Goal: Navigation & Orientation: Understand site structure

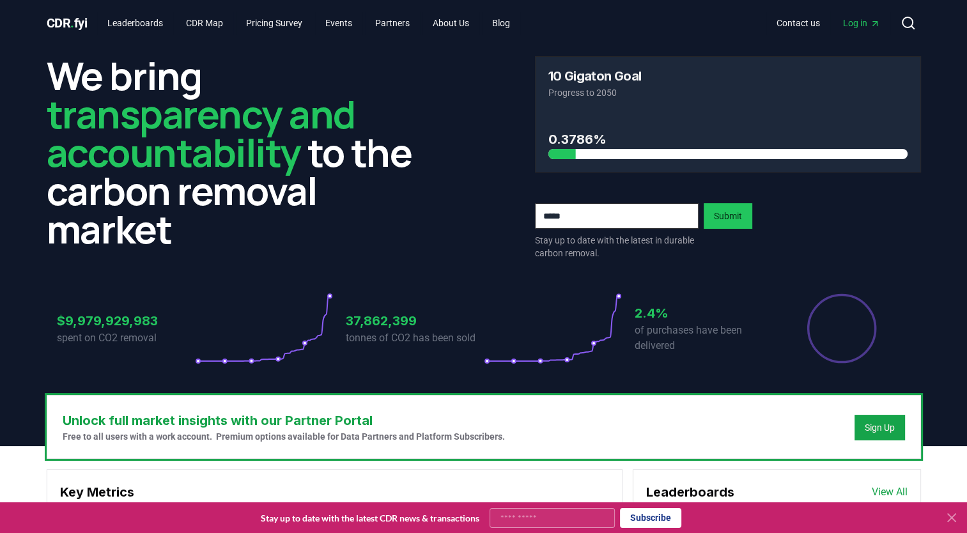
click at [907, 276] on div "$9,979,929,983 spent on CO2 removal 37,862,399 tonnes of CO2 has been sold 2.4%…" at bounding box center [484, 320] width 874 height 107
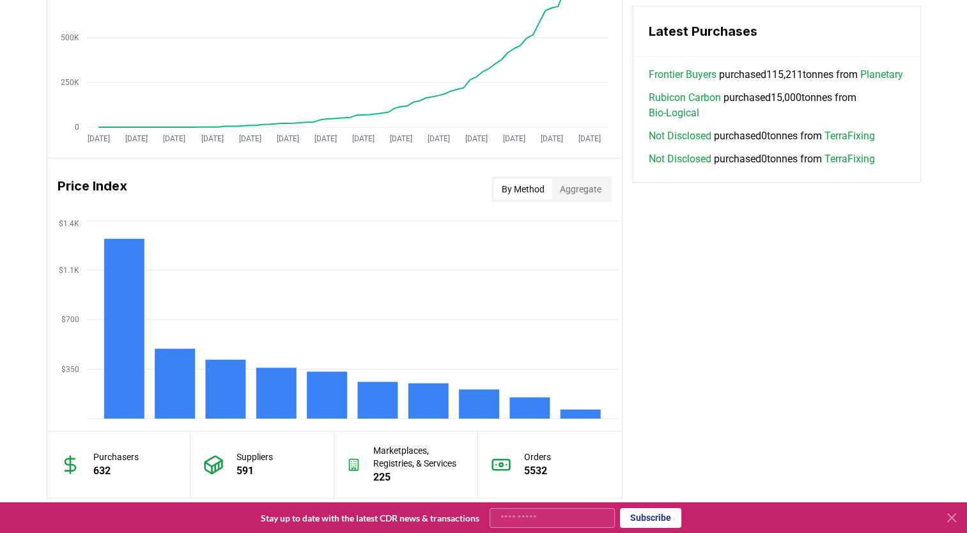
scroll to position [1108, 0]
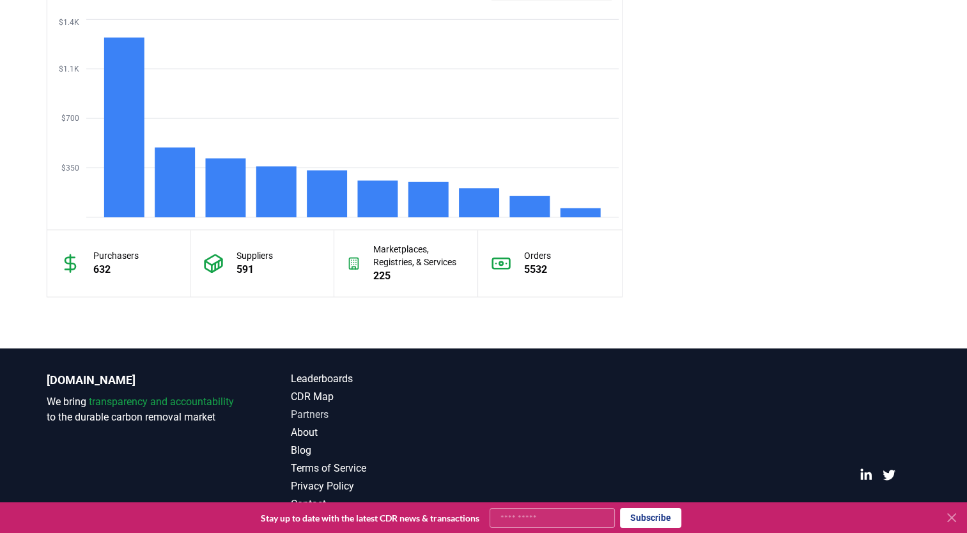
click at [320, 410] on link "Partners" at bounding box center [387, 414] width 193 height 15
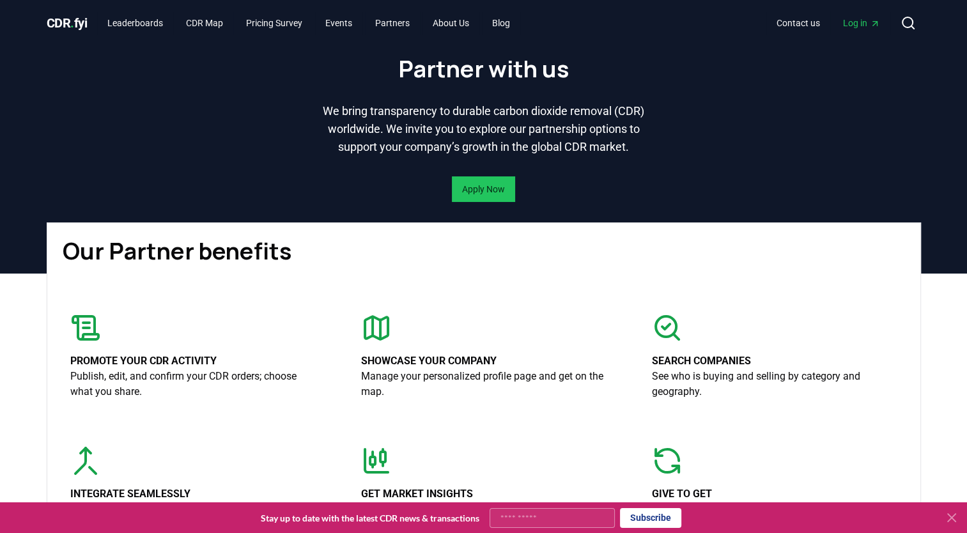
click at [74, 20] on span "." at bounding box center [72, 22] width 4 height 15
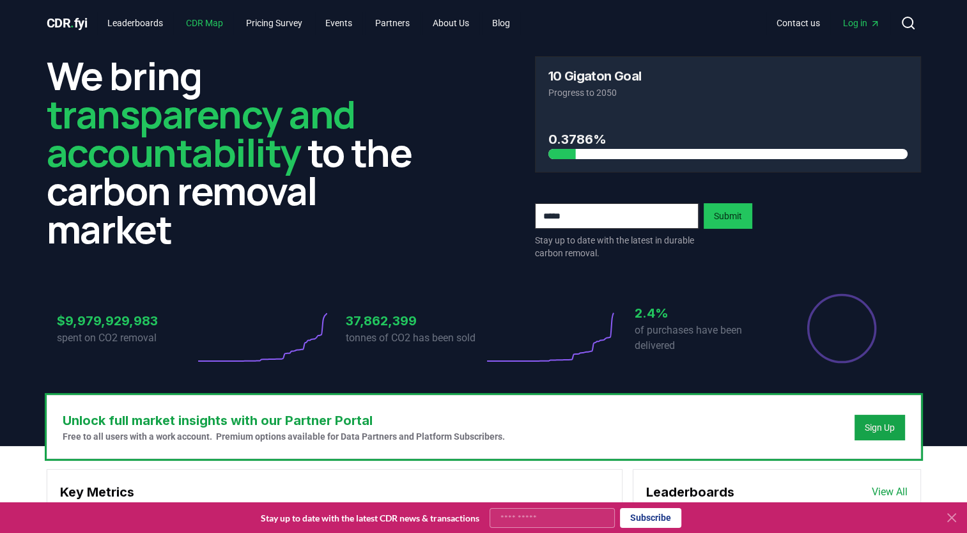
click at [209, 20] on link "CDR Map" at bounding box center [205, 23] width 58 height 23
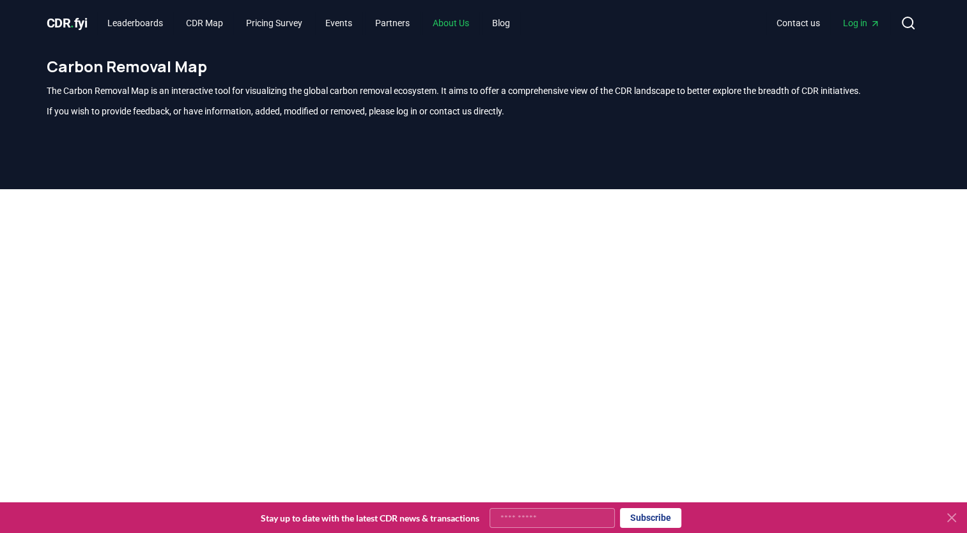
click at [476, 21] on link "About Us" at bounding box center [450, 23] width 57 height 23
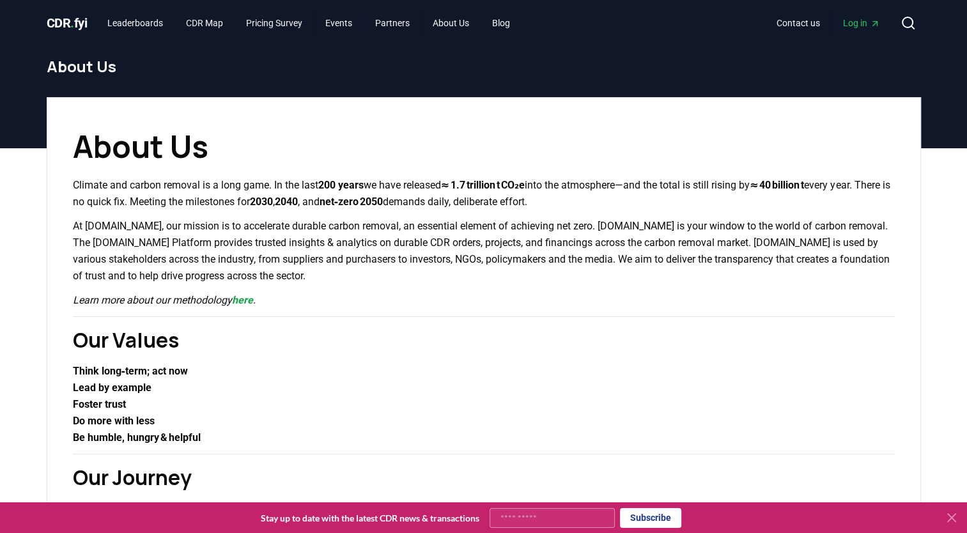
click at [209, 6] on div "CDR . fyi Leaderboards CDR Map Pricing Survey Events Partners About Us Blog Con…" at bounding box center [484, 23] width 874 height 46
click at [209, 16] on link "CDR Map" at bounding box center [205, 23] width 58 height 23
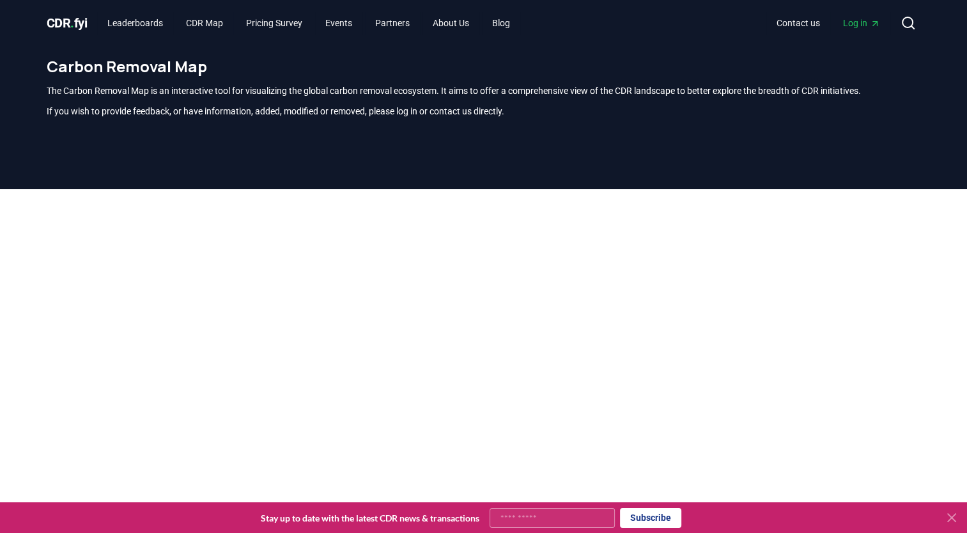
click at [78, 0] on html "CDR . fyi Leaderboards CDR Map Pricing Survey Events Partners About Us Blog Con…" at bounding box center [483, 454] width 967 height 909
click at [460, 19] on link "About Us" at bounding box center [450, 23] width 57 height 23
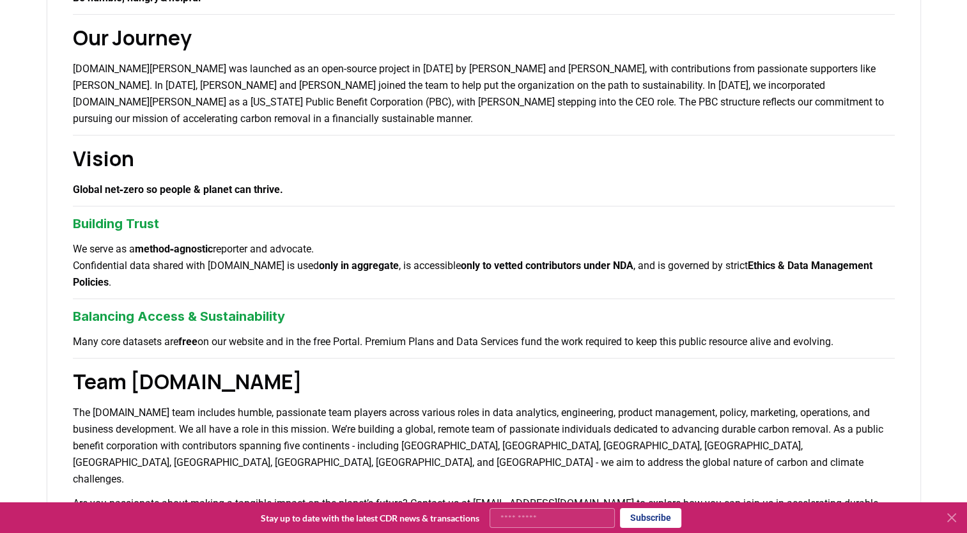
scroll to position [438, 0]
